Goal: Navigation & Orientation: Find specific page/section

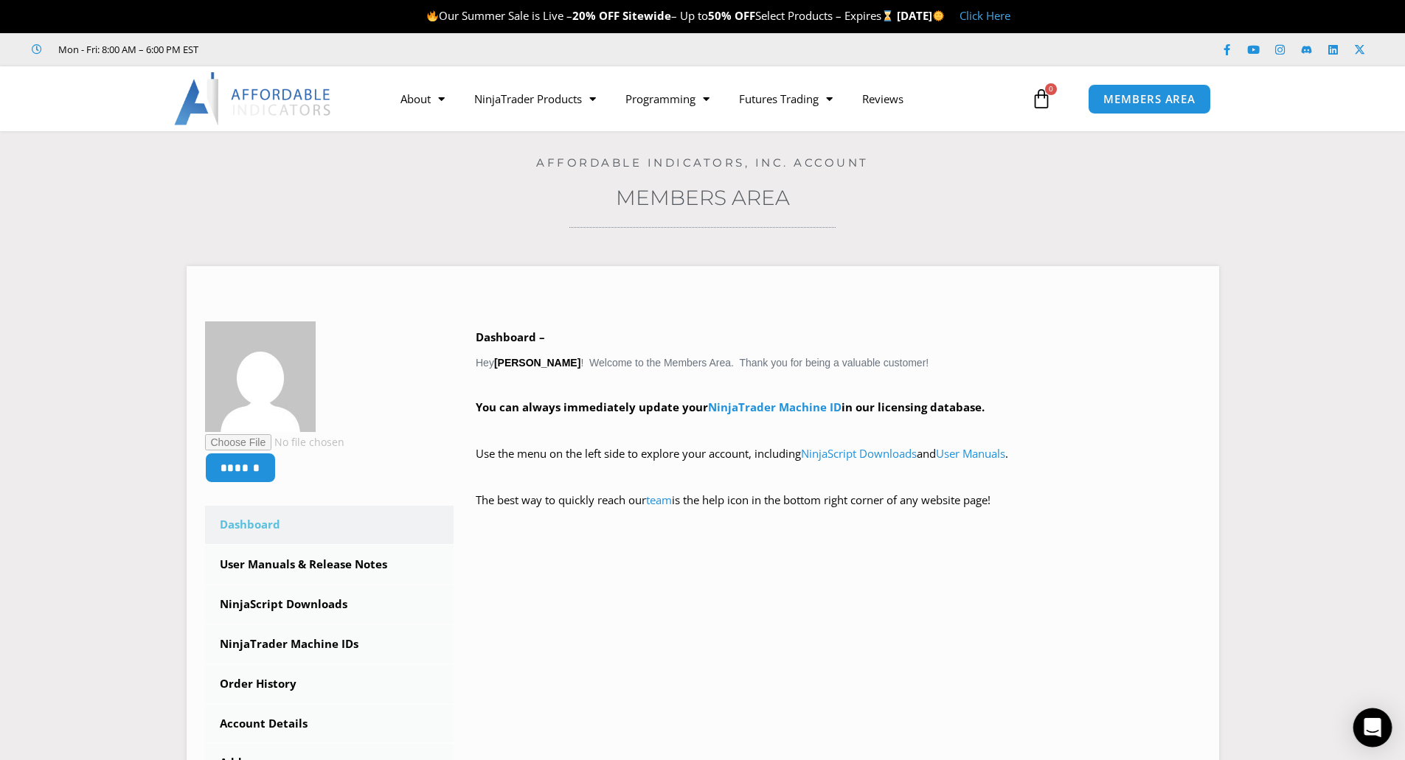
click at [1371, 735] on icon "Open Intercom Messenger" at bounding box center [1372, 727] width 19 height 19
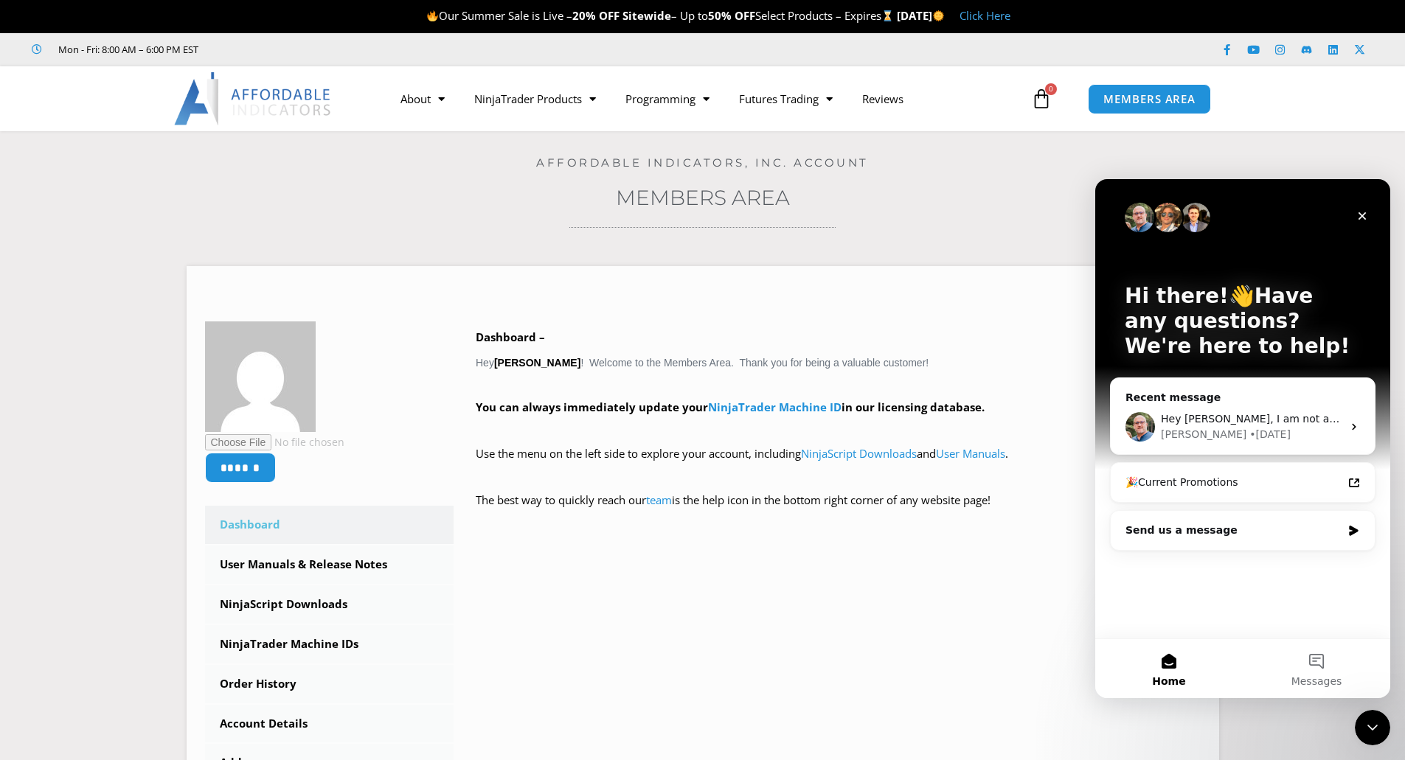
click at [1243, 156] on h4 "Affordable Indicators, Inc. Account" at bounding box center [702, 162] width 1331 height 13
click at [1361, 218] on icon "Close" at bounding box center [1362, 216] width 8 height 8
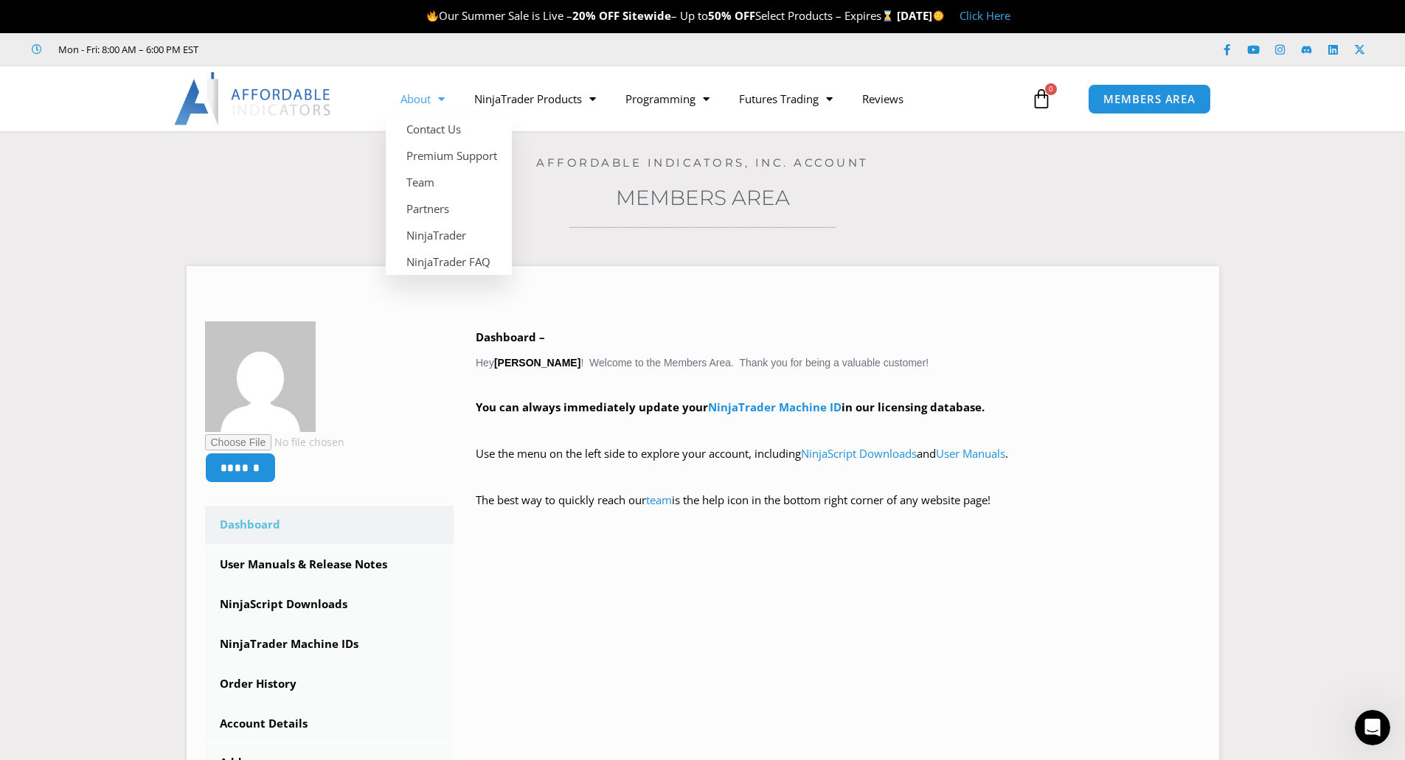
click at [414, 96] on link "About" at bounding box center [423, 99] width 74 height 34
click at [417, 96] on link "About" at bounding box center [423, 99] width 74 height 34
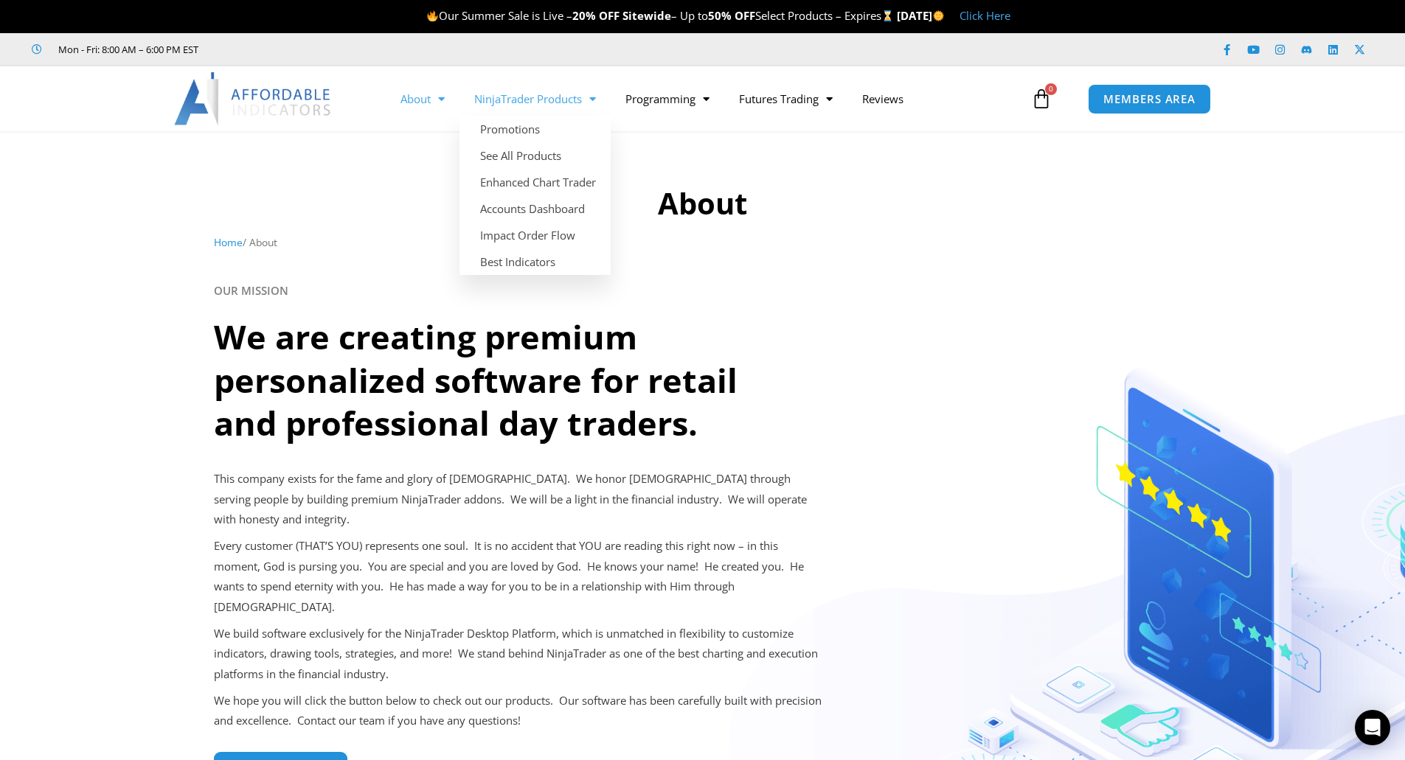
click at [515, 103] on link "NinjaTrader Products" at bounding box center [534, 99] width 151 height 34
click at [520, 91] on link "NinjaTrader Products" at bounding box center [534, 99] width 151 height 34
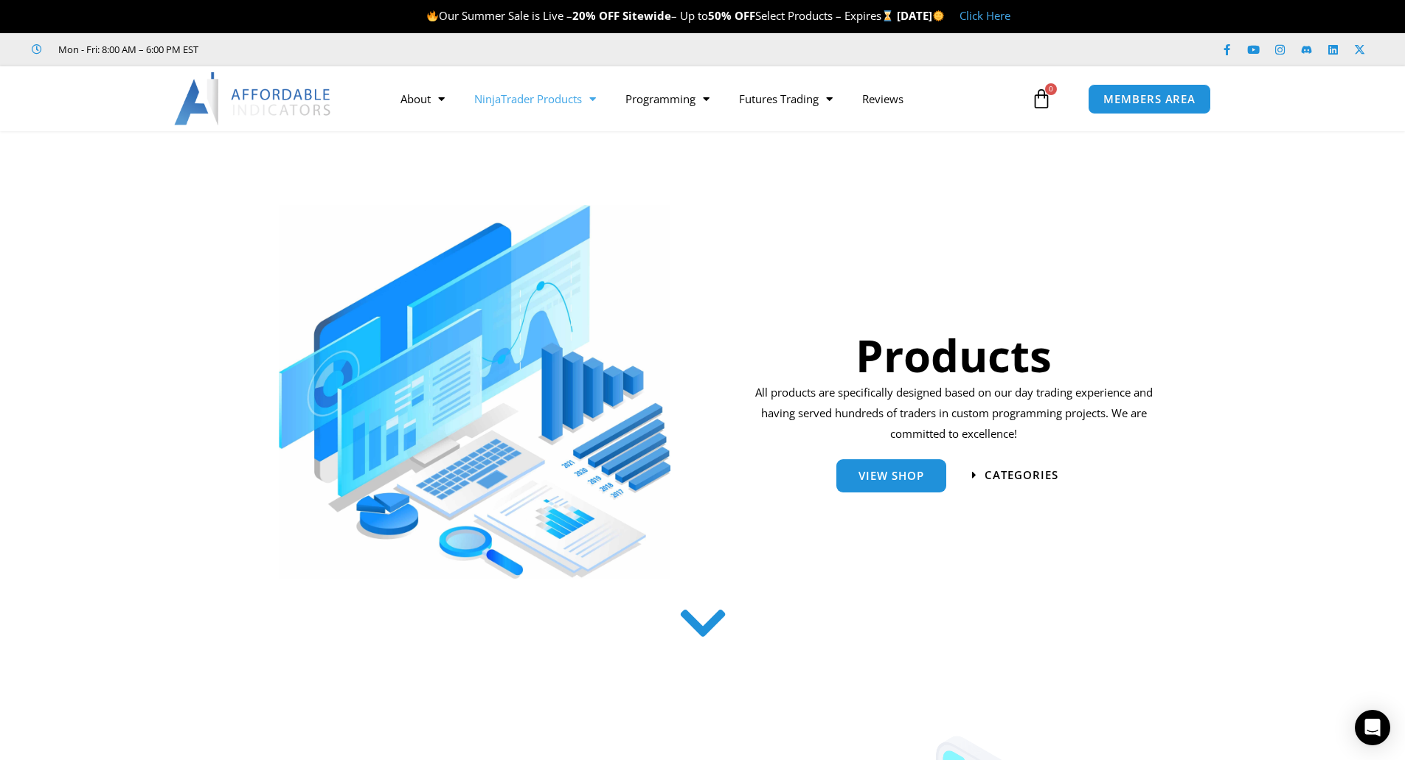
click at [523, 99] on link "NinjaTrader Products" at bounding box center [534, 99] width 151 height 34
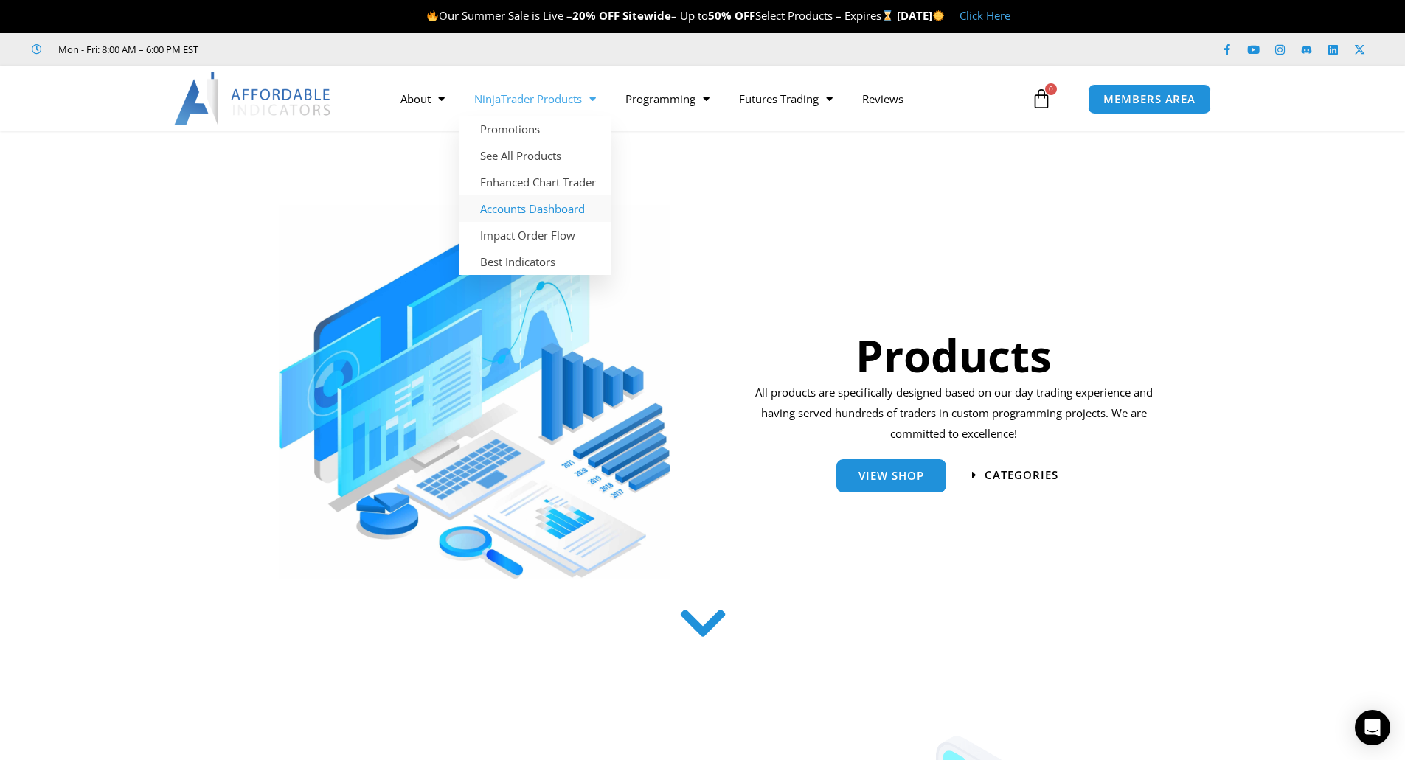
click at [525, 209] on link "Accounts Dashboard" at bounding box center [534, 208] width 151 height 27
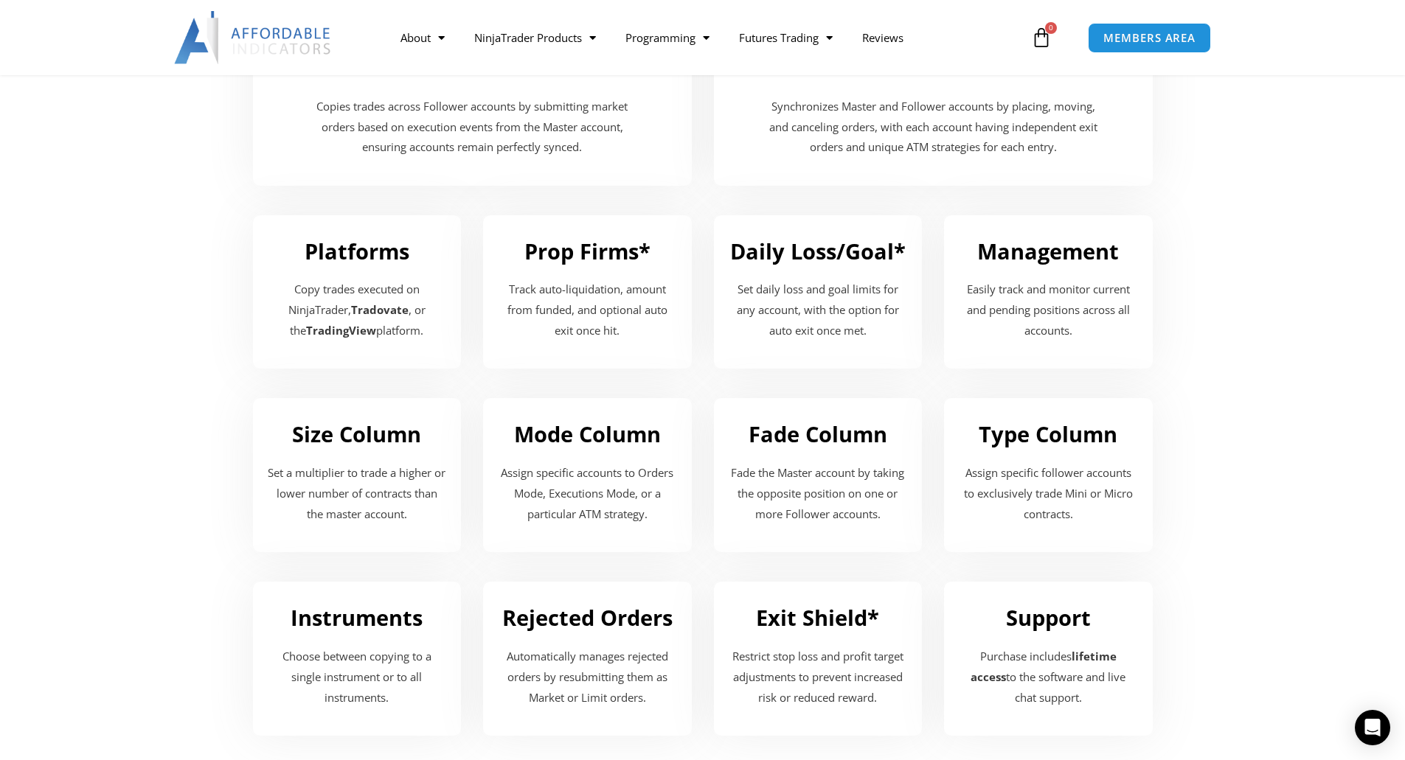
scroll to position [1696, 0]
